Goal: Task Accomplishment & Management: Complete application form

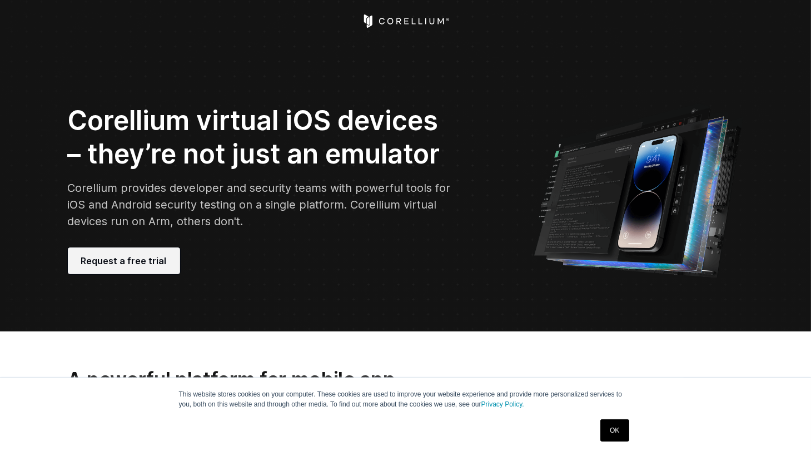
click at [143, 261] on span "Request a free trial" at bounding box center [124, 260] width 86 height 13
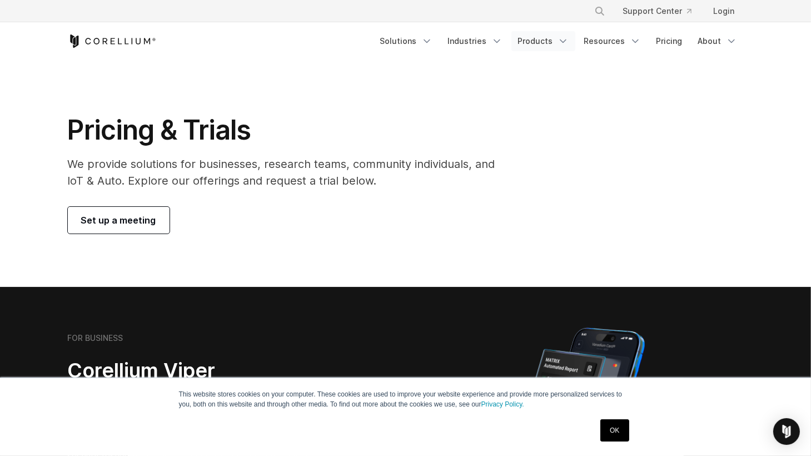
click at [556, 36] on link "Products" at bounding box center [543, 41] width 64 height 20
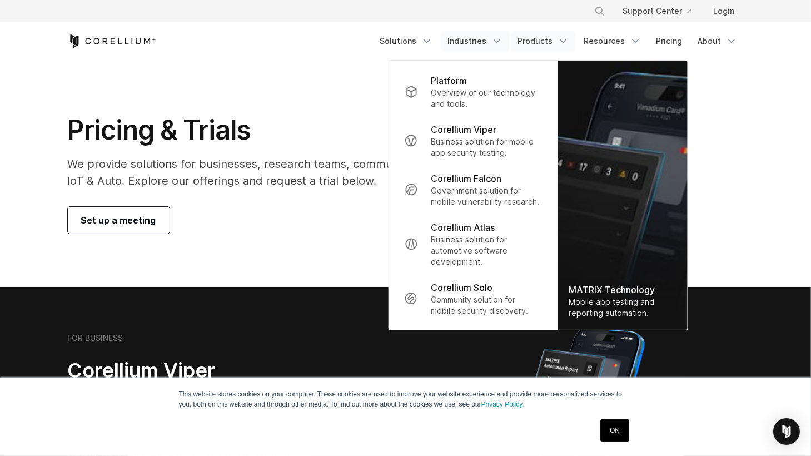
click at [486, 43] on link "Industries" at bounding box center [475, 41] width 68 height 20
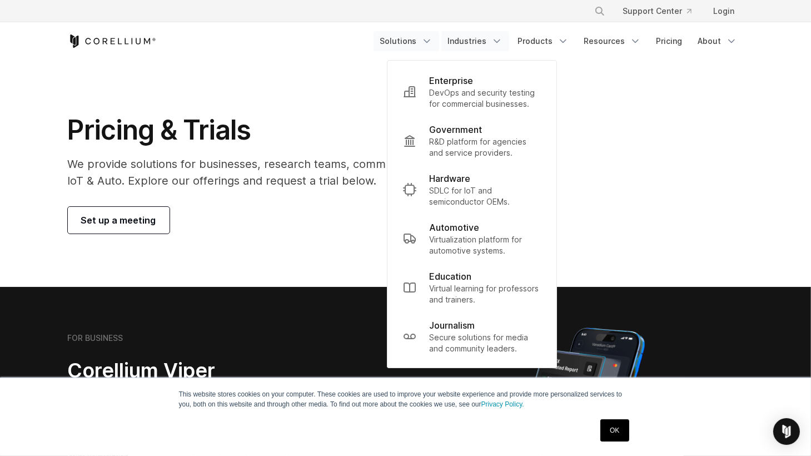
click at [418, 47] on link "Solutions" at bounding box center [407, 41] width 66 height 20
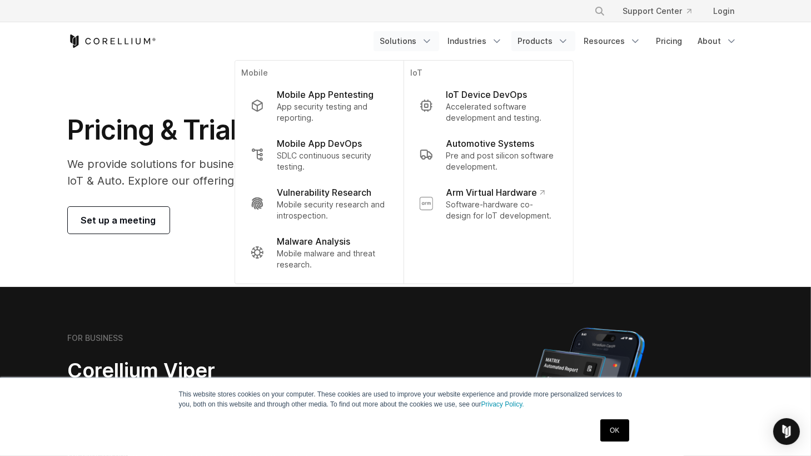
click at [541, 46] on link "Products" at bounding box center [543, 41] width 64 height 20
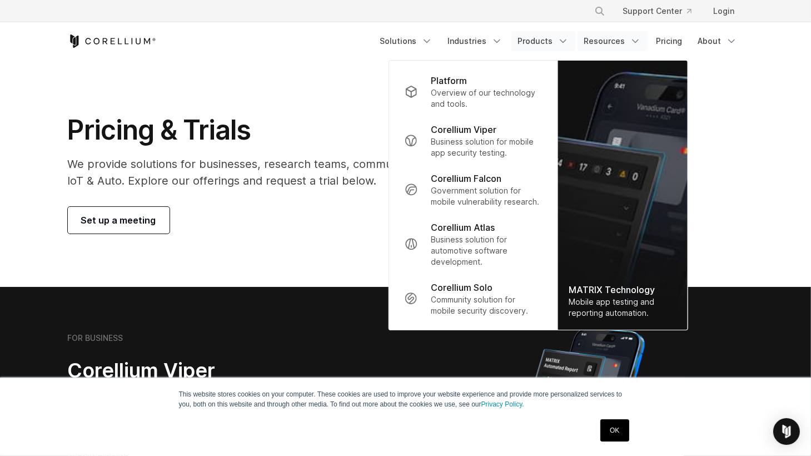
click at [587, 37] on link "Resources" at bounding box center [612, 41] width 70 height 20
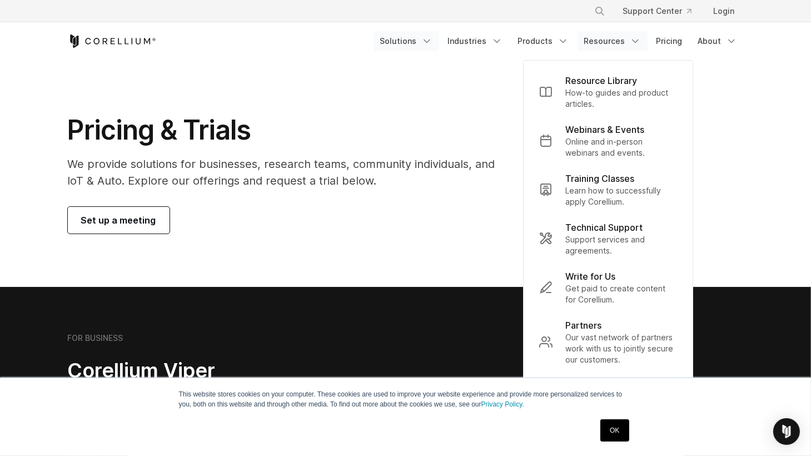
click at [383, 39] on link "Solutions" at bounding box center [407, 41] width 66 height 20
